Goal: Task Accomplishment & Management: Use online tool/utility

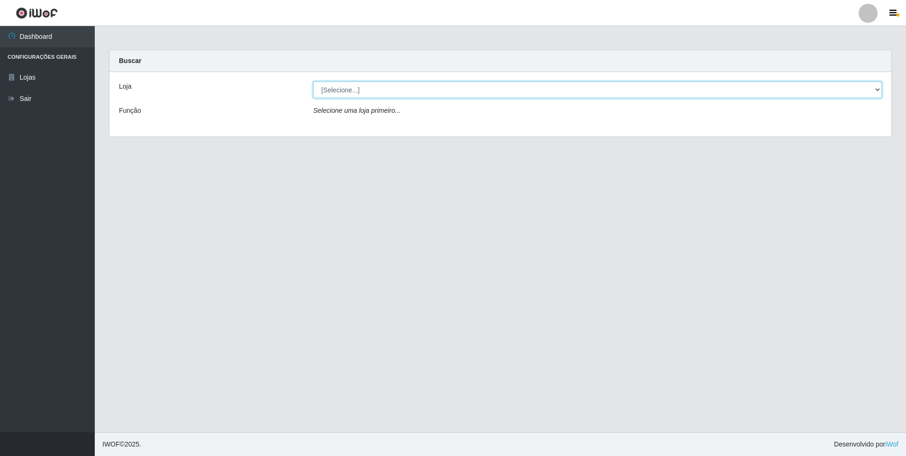
click at [879, 88] on select "[Selecione...] Extrabom - Loja 01 Centro de Distribuição" at bounding box center [597, 90] width 569 height 17
select select "435"
click at [313, 82] on select "[Selecione...] Extrabom - Loja 01 Centro de Distribuição" at bounding box center [597, 90] width 569 height 17
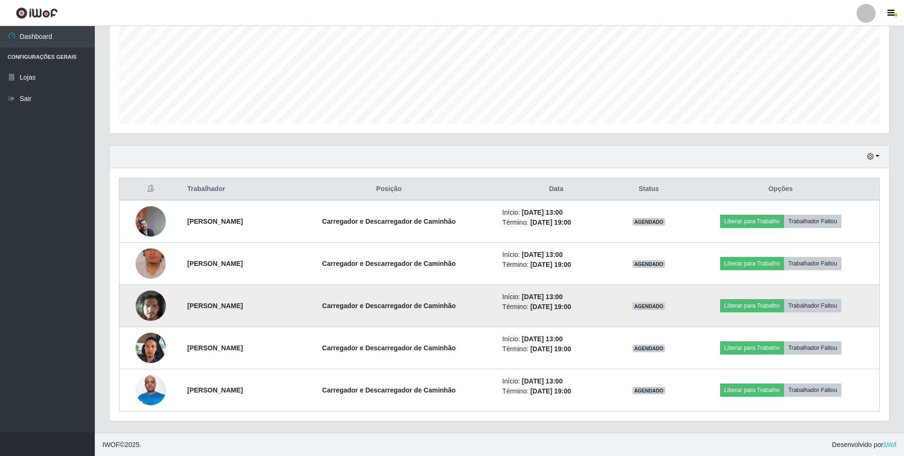
scroll to position [216, 0]
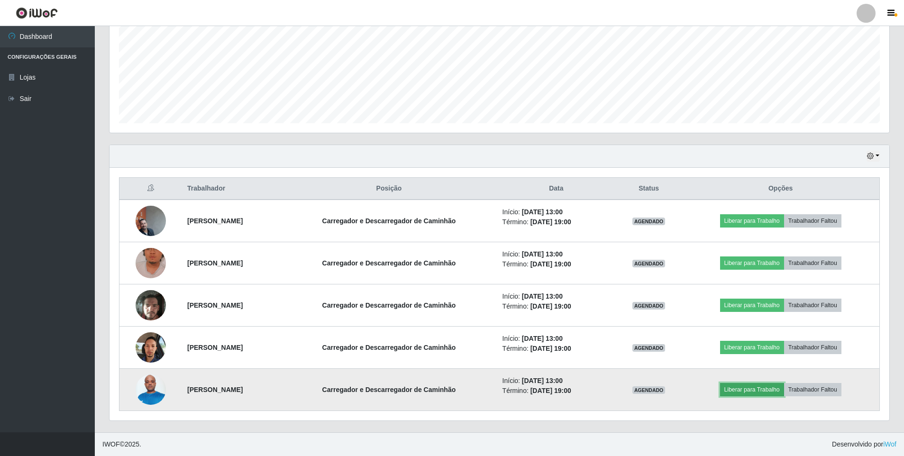
click at [763, 386] on button "Liberar para Trabalho" at bounding box center [752, 389] width 64 height 13
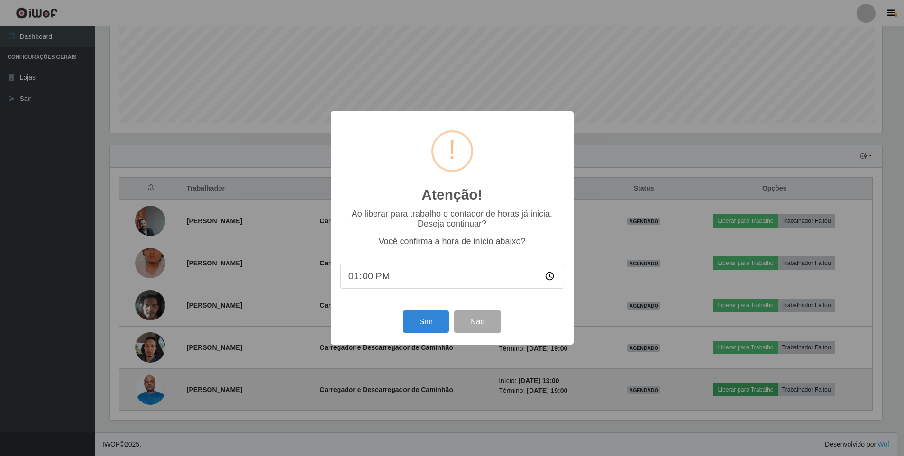
scroll to position [197, 775]
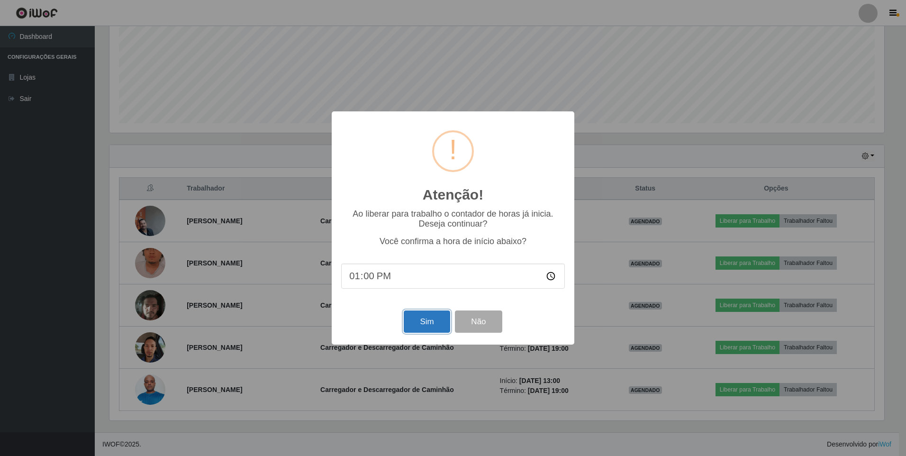
click at [422, 325] on button "Sim" at bounding box center [427, 321] width 46 height 22
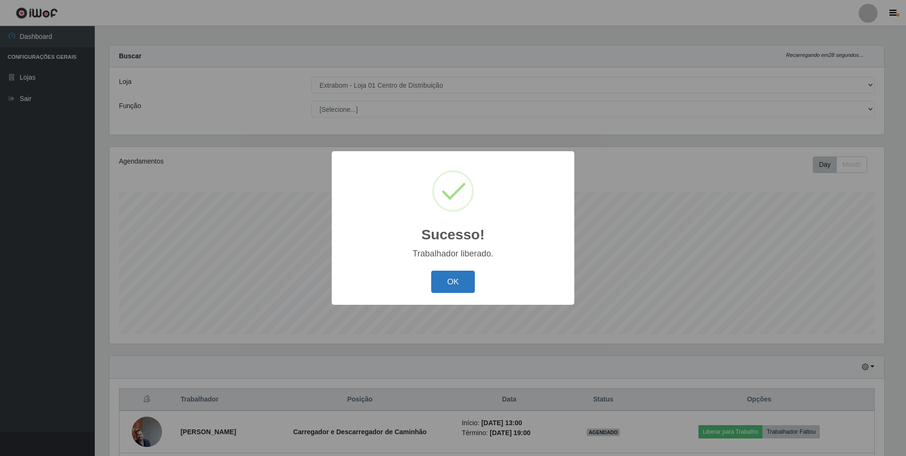
click at [438, 274] on button "OK" at bounding box center [453, 282] width 44 height 22
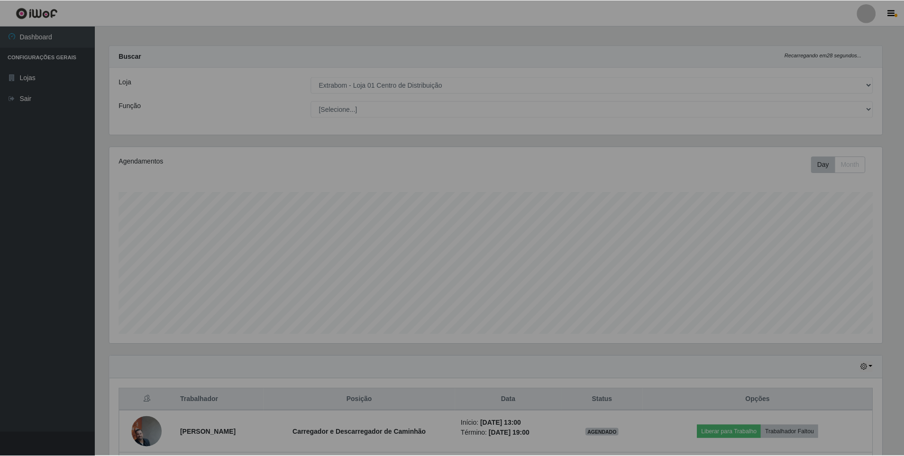
scroll to position [197, 779]
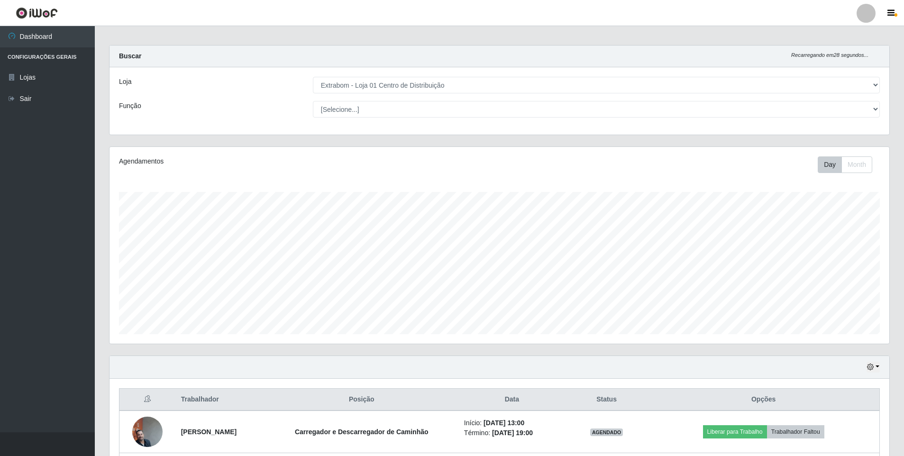
drag, startPoint x: 540, startPoint y: 371, endPoint x: 450, endPoint y: 154, distance: 235.0
click at [450, 154] on div "Agendamentos Day Month 11/09 Agendamentos 6" at bounding box center [498, 245] width 779 height 197
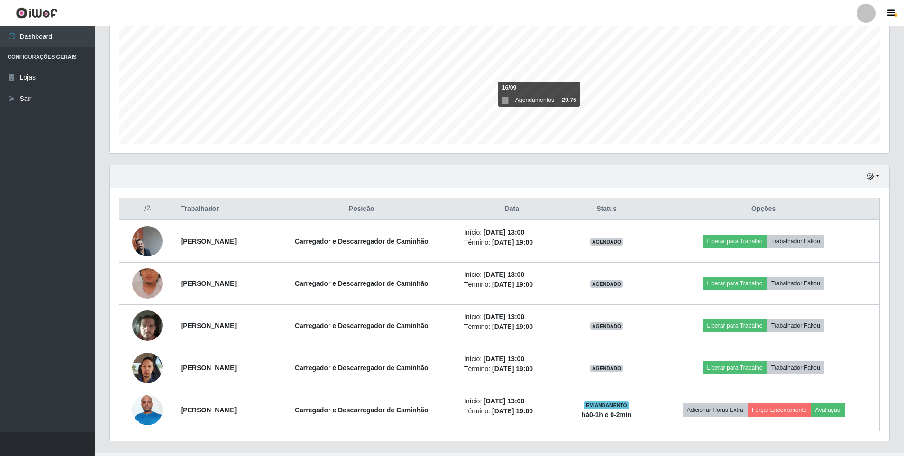
scroll to position [216, 0]
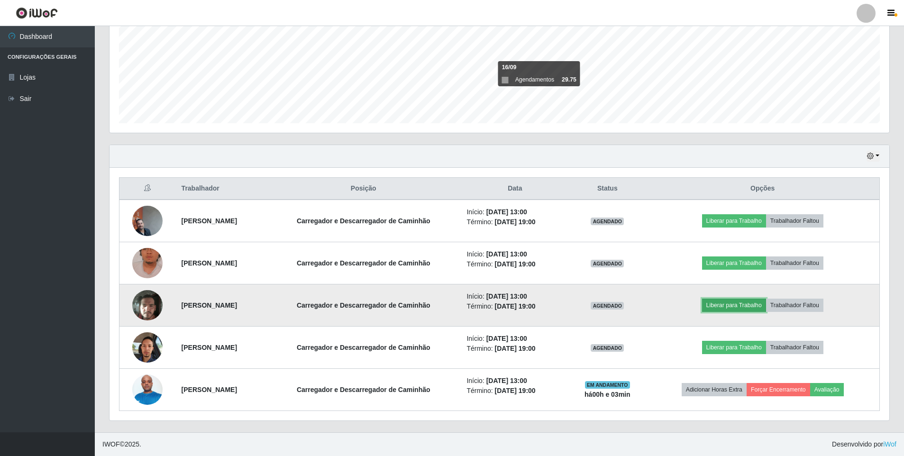
click at [751, 306] on button "Liberar para Trabalho" at bounding box center [734, 305] width 64 height 13
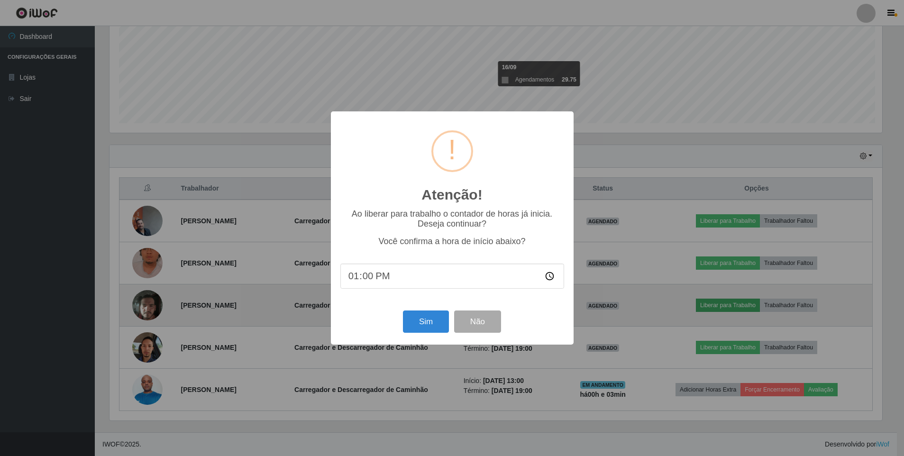
scroll to position [197, 775]
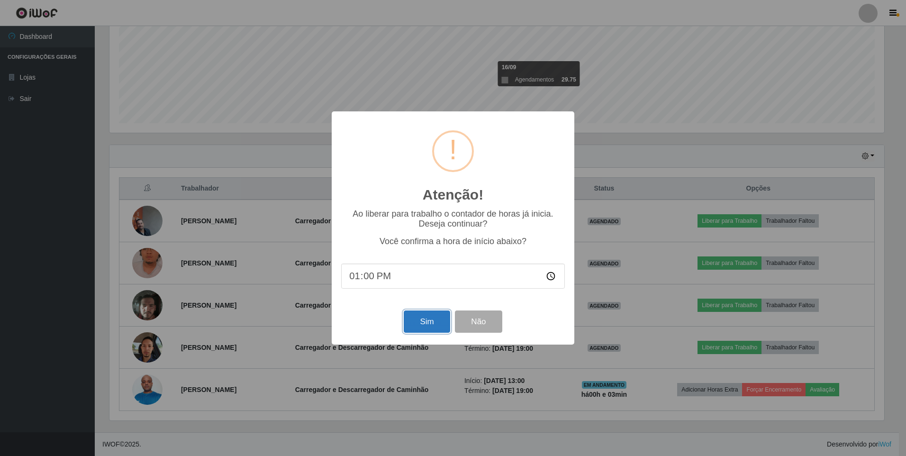
click at [426, 325] on button "Sim" at bounding box center [427, 321] width 46 height 22
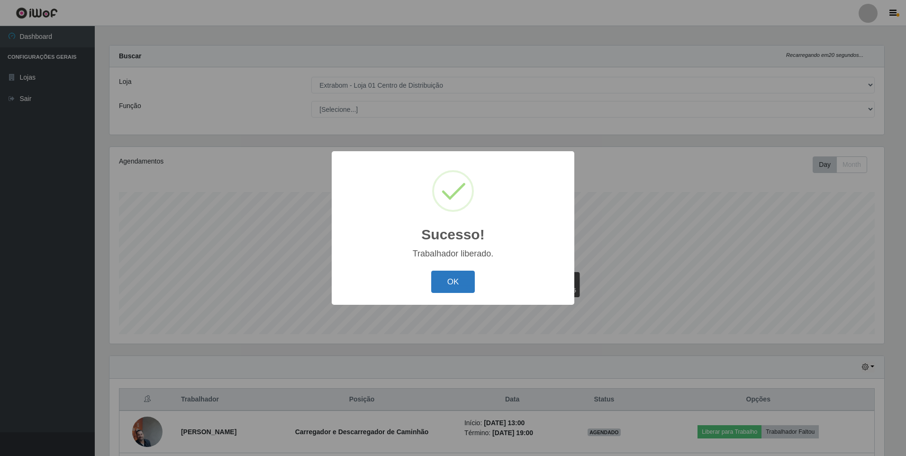
click at [452, 282] on button "OK" at bounding box center [453, 282] width 44 height 22
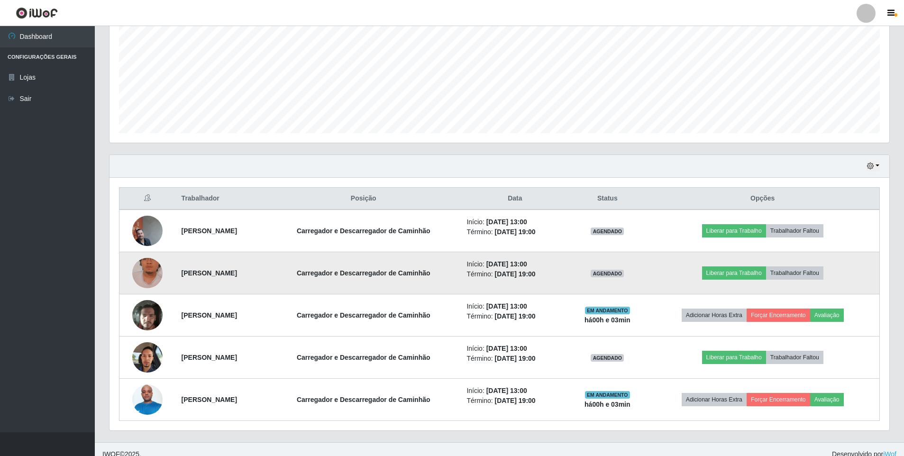
scroll to position [216, 0]
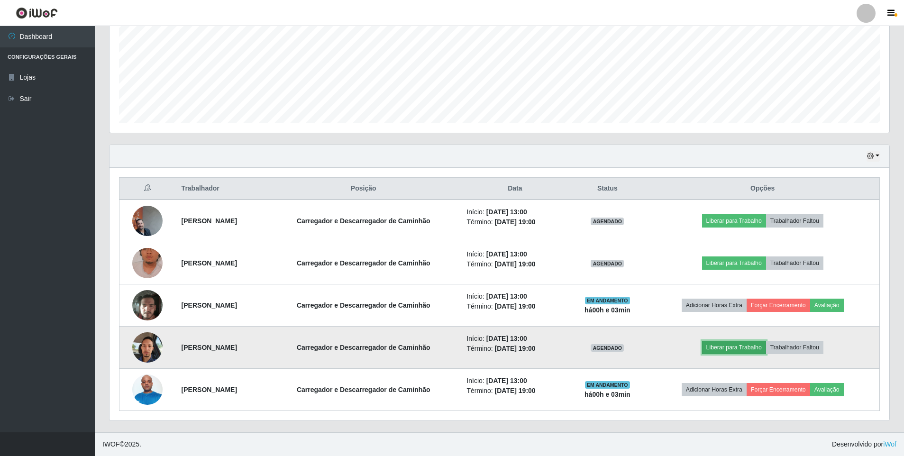
click at [728, 350] on button "Liberar para Trabalho" at bounding box center [734, 347] width 64 height 13
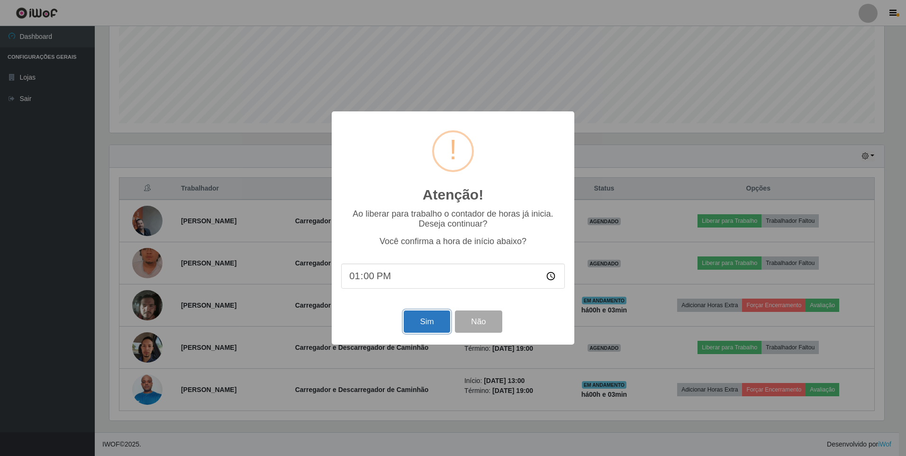
click at [426, 318] on button "Sim" at bounding box center [427, 321] width 46 height 22
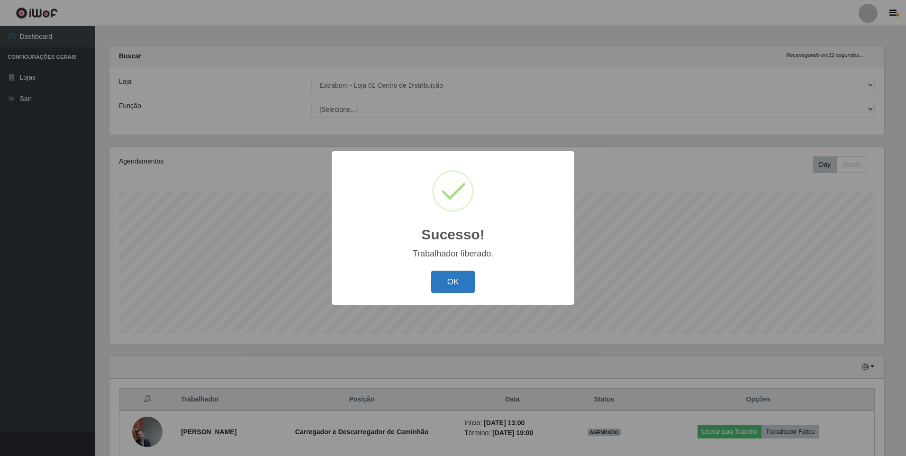
click at [449, 282] on button "OK" at bounding box center [453, 282] width 44 height 22
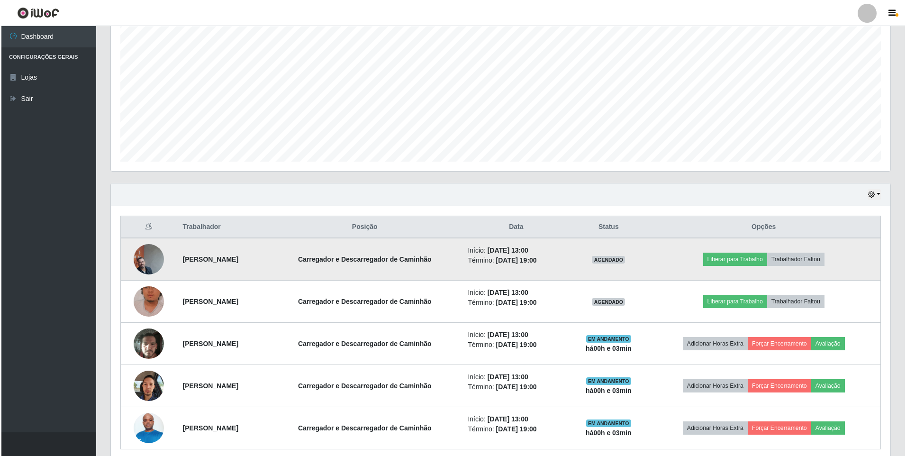
scroll to position [194, 0]
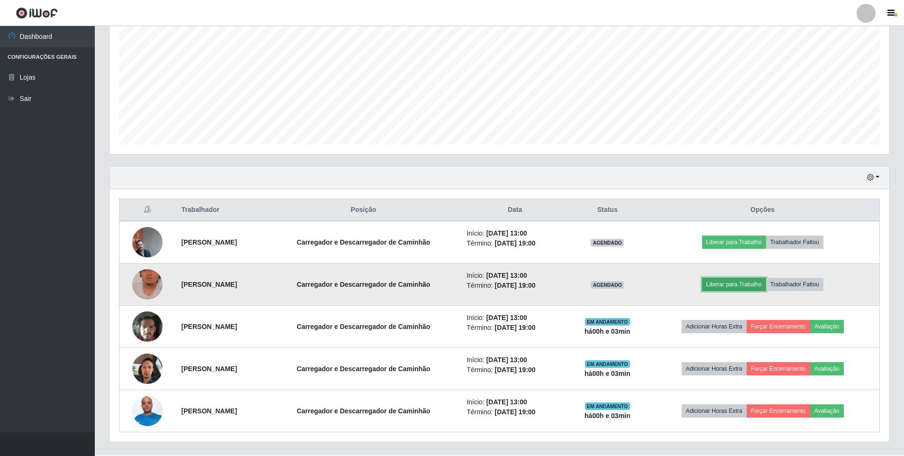
click at [740, 284] on button "Liberar para Trabalho" at bounding box center [734, 284] width 64 height 13
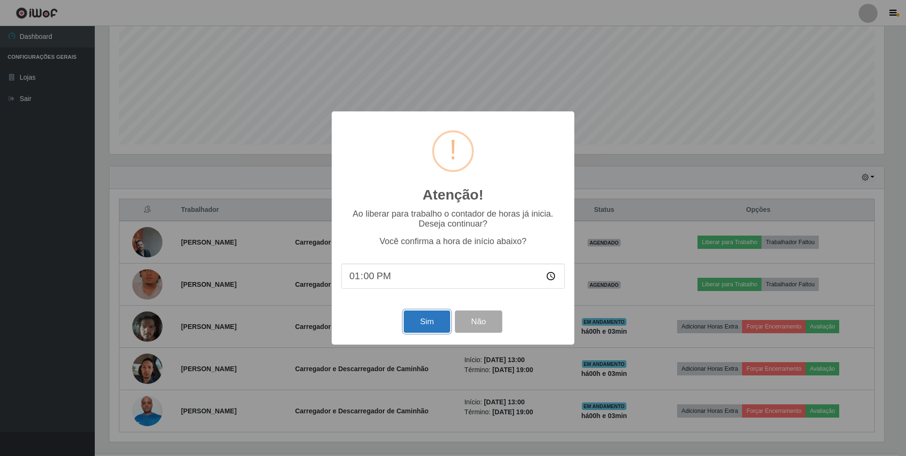
click at [426, 320] on button "Sim" at bounding box center [427, 321] width 46 height 22
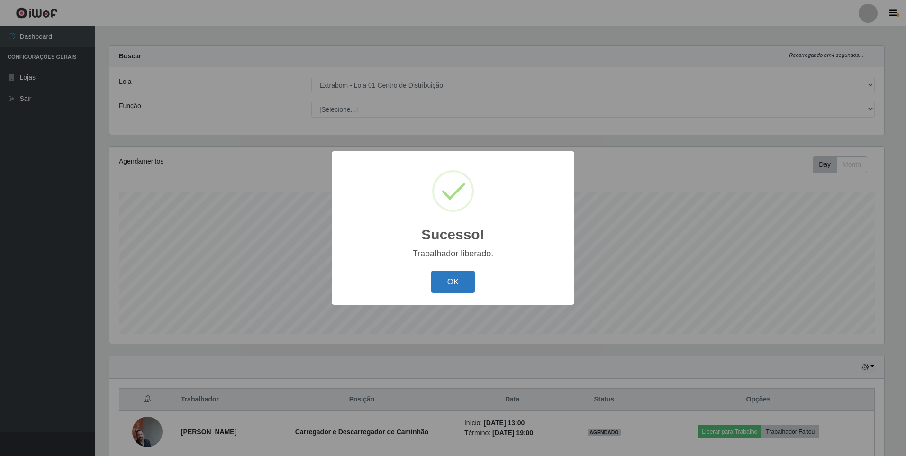
click at [444, 279] on button "OK" at bounding box center [453, 282] width 44 height 22
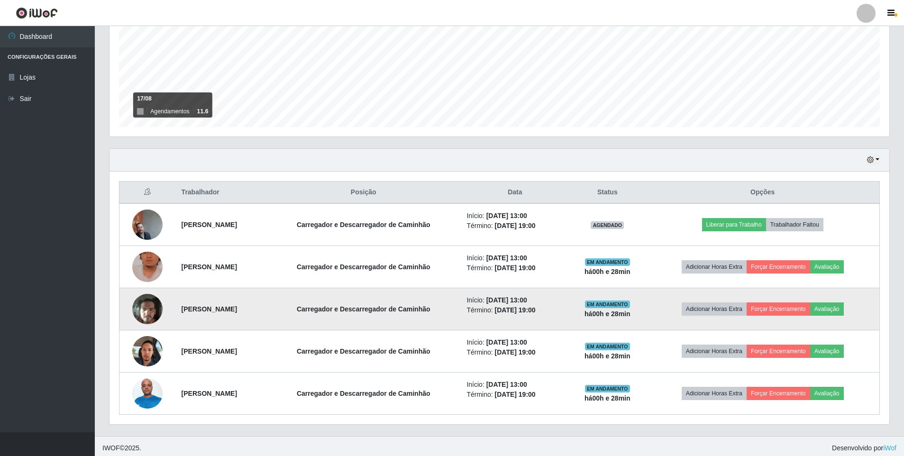
scroll to position [216, 0]
